Goal: Information Seeking & Learning: Learn about a topic

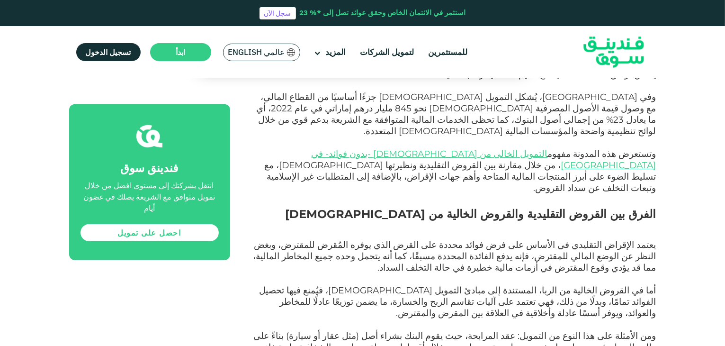
scroll to position [521, 0]
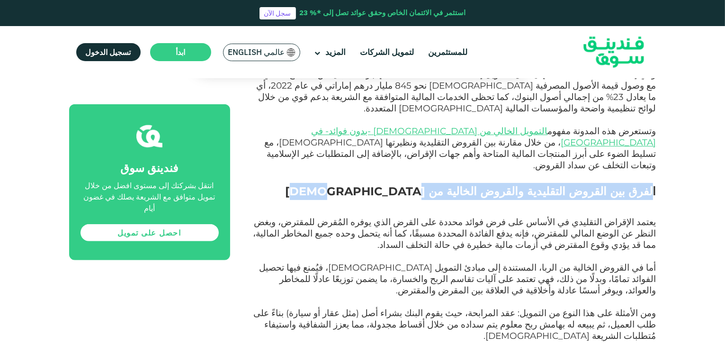
drag, startPoint x: 653, startPoint y: 167, endPoint x: 436, endPoint y: 173, distance: 217.4
click at [436, 183] on h2 "الفرق بين القروض التقليدية والقروض الخالية من [DEMOGRAPHIC_DATA]" at bounding box center [453, 200] width 405 height 34
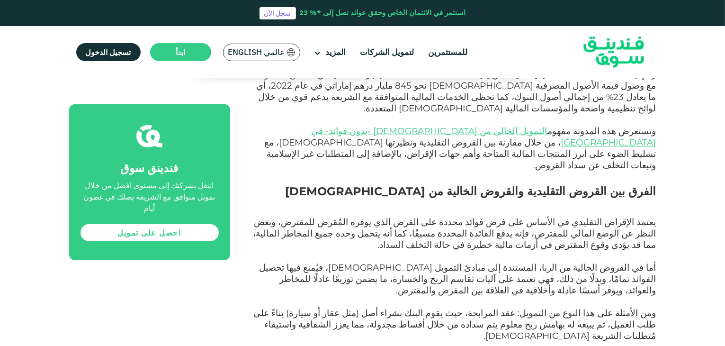
click at [446, 183] on h2 "الفرق بين القروض التقليدية والقروض الخالية من [DEMOGRAPHIC_DATA]" at bounding box center [453, 200] width 405 height 34
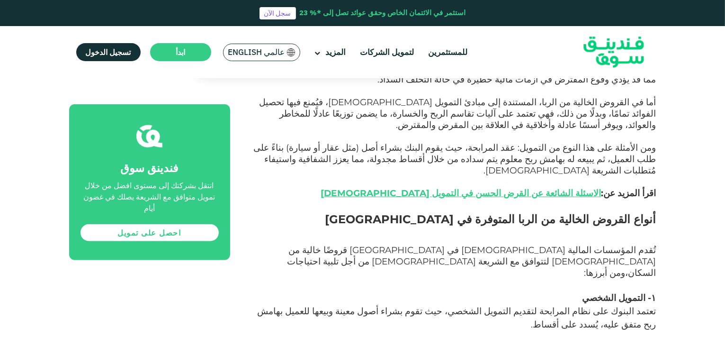
scroll to position [710, 0]
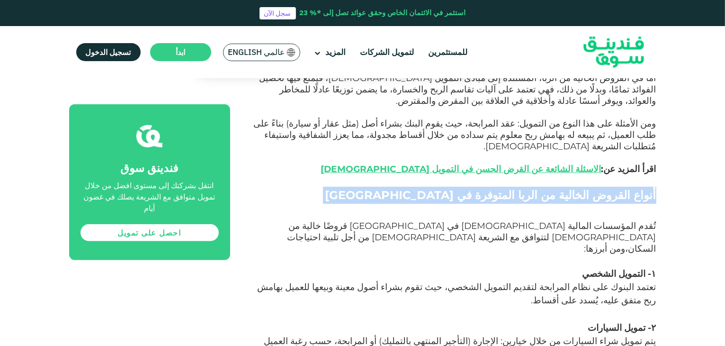
drag, startPoint x: 628, startPoint y: 182, endPoint x: 462, endPoint y: 177, distance: 166.3
click at [462, 187] on h2 "أنواع القروض الخالية من الربا المتوفرة في [GEOGRAPHIC_DATA]" at bounding box center [453, 204] width 405 height 34
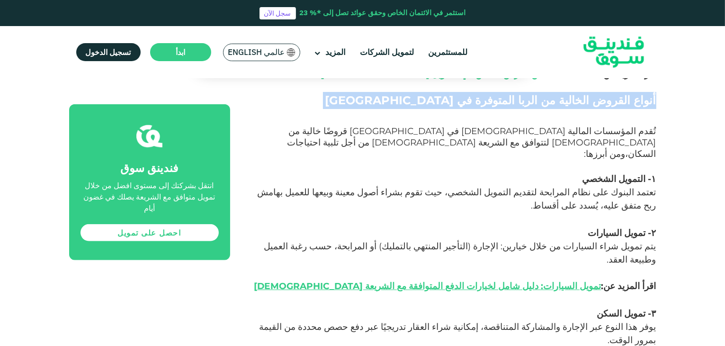
scroll to position [758, 0]
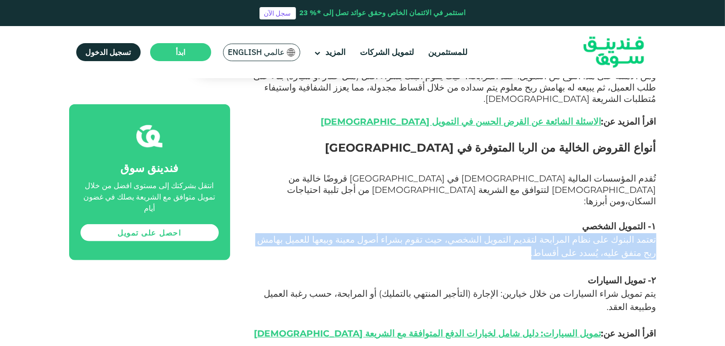
drag, startPoint x: 539, startPoint y: 213, endPoint x: 661, endPoint y: 205, distance: 122.0
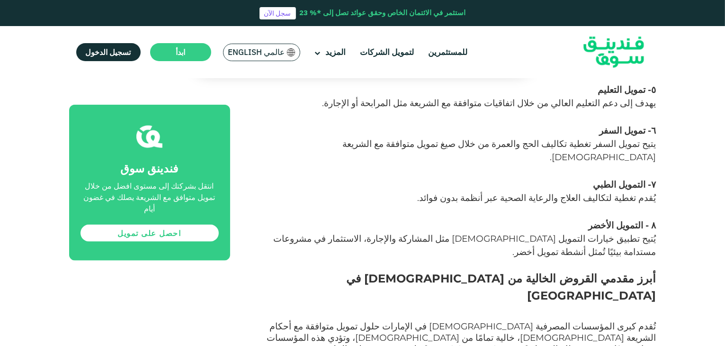
scroll to position [1184, 0]
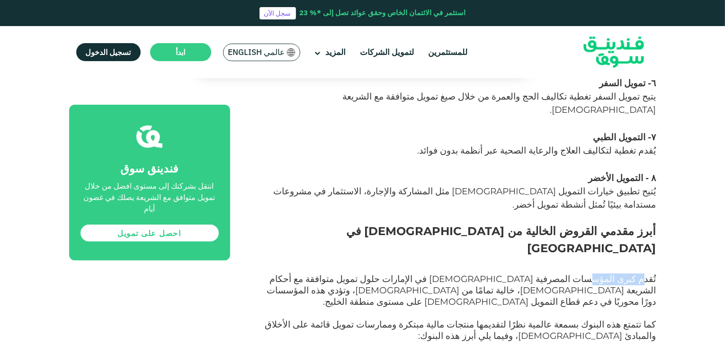
drag, startPoint x: 643, startPoint y: 220, endPoint x: 594, endPoint y: 217, distance: 48.4
click at [594, 273] on span "تُقدم كبرى المؤسسات المصرفية [DEMOGRAPHIC_DATA] في الإمارات حلول تمويل متوافقة …" at bounding box center [461, 290] width 389 height 34
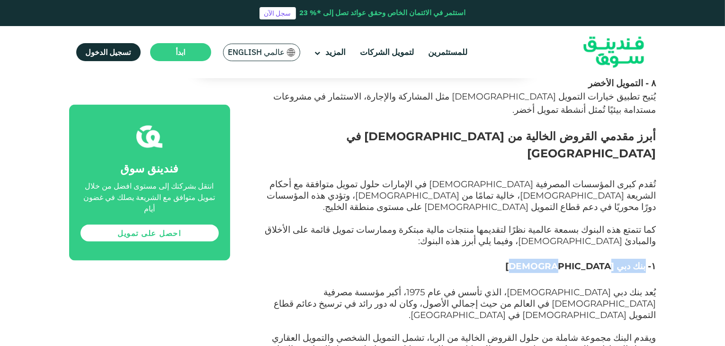
drag, startPoint x: 646, startPoint y: 187, endPoint x: 589, endPoint y: 192, distance: 56.5
click at [589, 259] on h3 "۱- بنك دبي [DEMOGRAPHIC_DATA]" at bounding box center [453, 273] width 405 height 28
copy span "بنك دبي [DEMOGRAPHIC_DATA]"
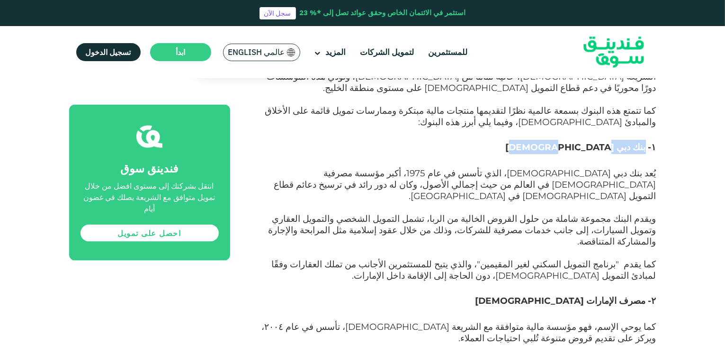
scroll to position [1420, 0]
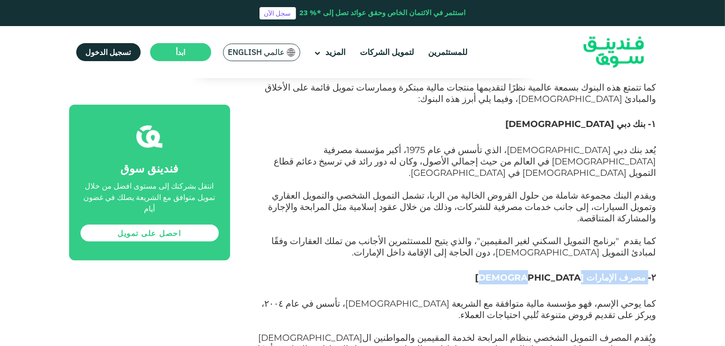
drag, startPoint x: 646, startPoint y: 188, endPoint x: 553, endPoint y: 192, distance: 93.8
click at [553, 270] on h3 "۲- مصرف الإمارات [DEMOGRAPHIC_DATA]" at bounding box center [453, 284] width 405 height 28
copy span "مصرف الإمارات [DEMOGRAPHIC_DATA]"
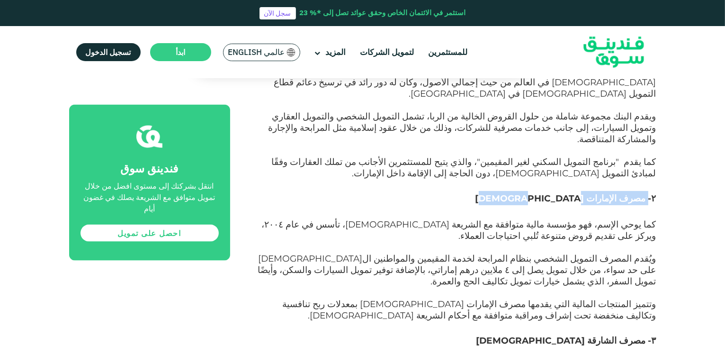
scroll to position [1515, 0]
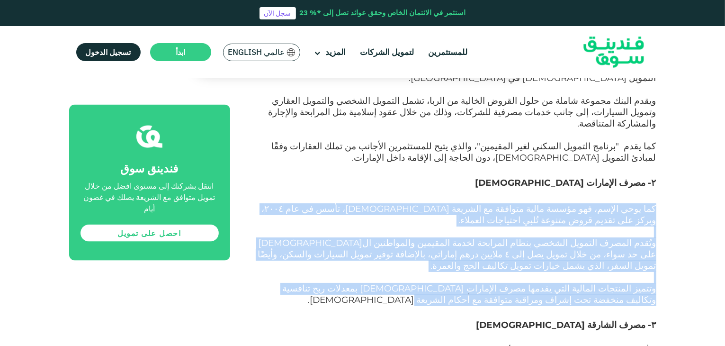
drag, startPoint x: 479, startPoint y: 211, endPoint x: 670, endPoint y: 126, distance: 209.4
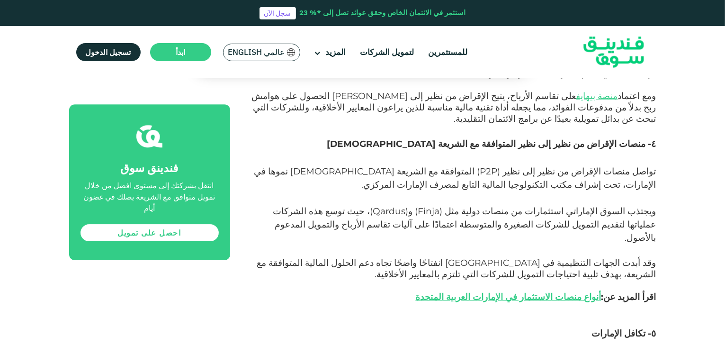
scroll to position [2983, 0]
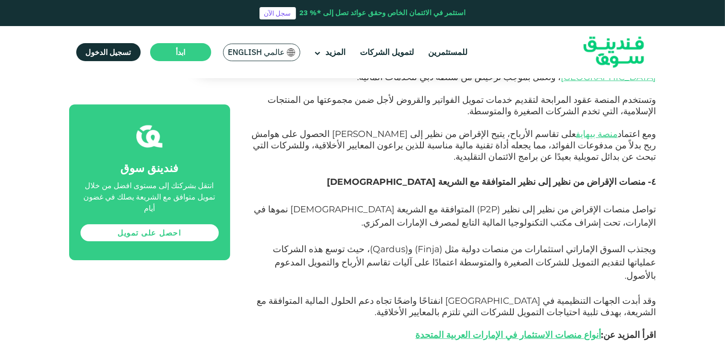
drag, startPoint x: 647, startPoint y: 200, endPoint x: 602, endPoint y: 202, distance: 45.0
drag, startPoint x: 643, startPoint y: 199, endPoint x: 591, endPoint y: 205, distance: 52.9
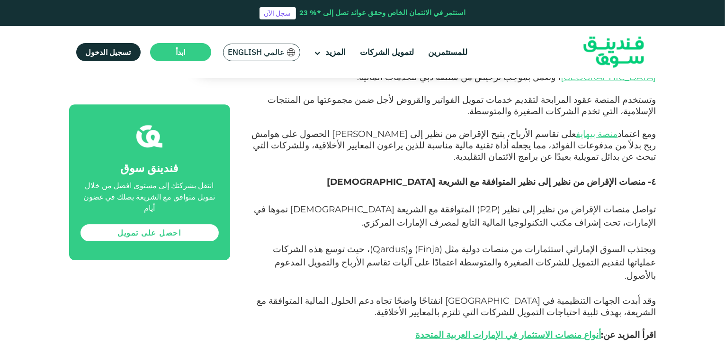
drag, startPoint x: 644, startPoint y: 199, endPoint x: 570, endPoint y: 203, distance: 74.0
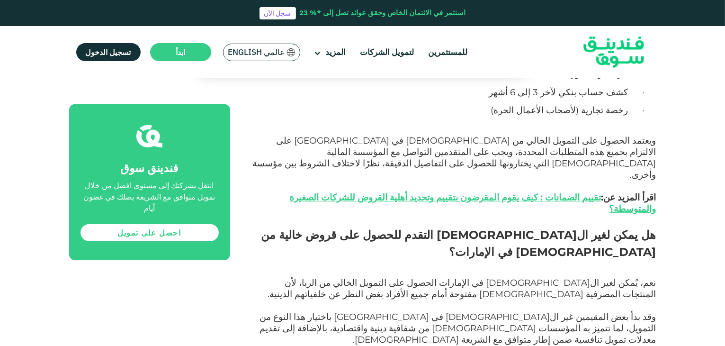
scroll to position [4214, 0]
